Goal: Find specific page/section: Find specific page/section

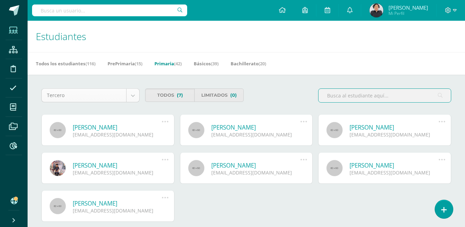
click at [131, 98] on body "Estudiantes Estructura Disciplina Asistencia Mis cursos Archivos Reportes Sopor…" at bounding box center [232, 130] width 465 height 260
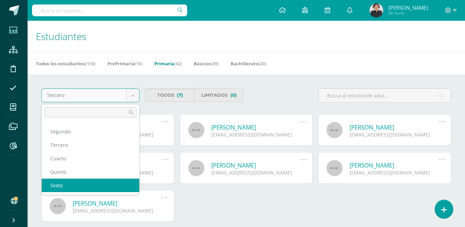
scroll to position [33, 0]
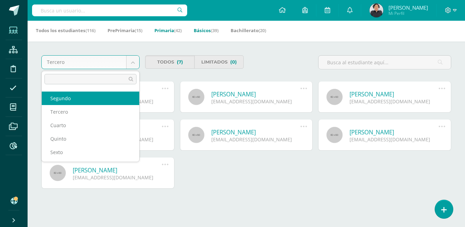
click at [214, 32] on body "Estudiantes Estructura Disciplina Asistencia Mis cursos Archivos Reportes Sopor…" at bounding box center [232, 97] width 465 height 260
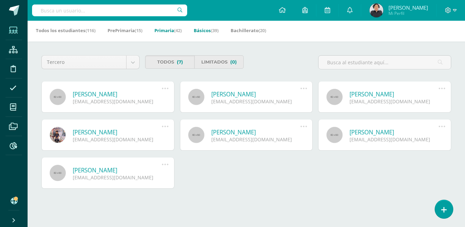
click at [209, 32] on link "Básicos (39)" at bounding box center [206, 30] width 25 height 11
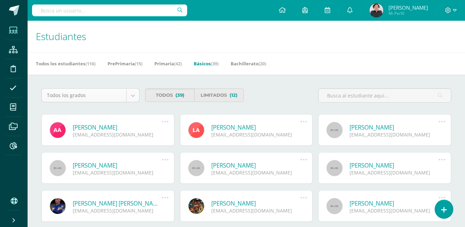
select select "11"
